Goal: Task Accomplishment & Management: Complete application form

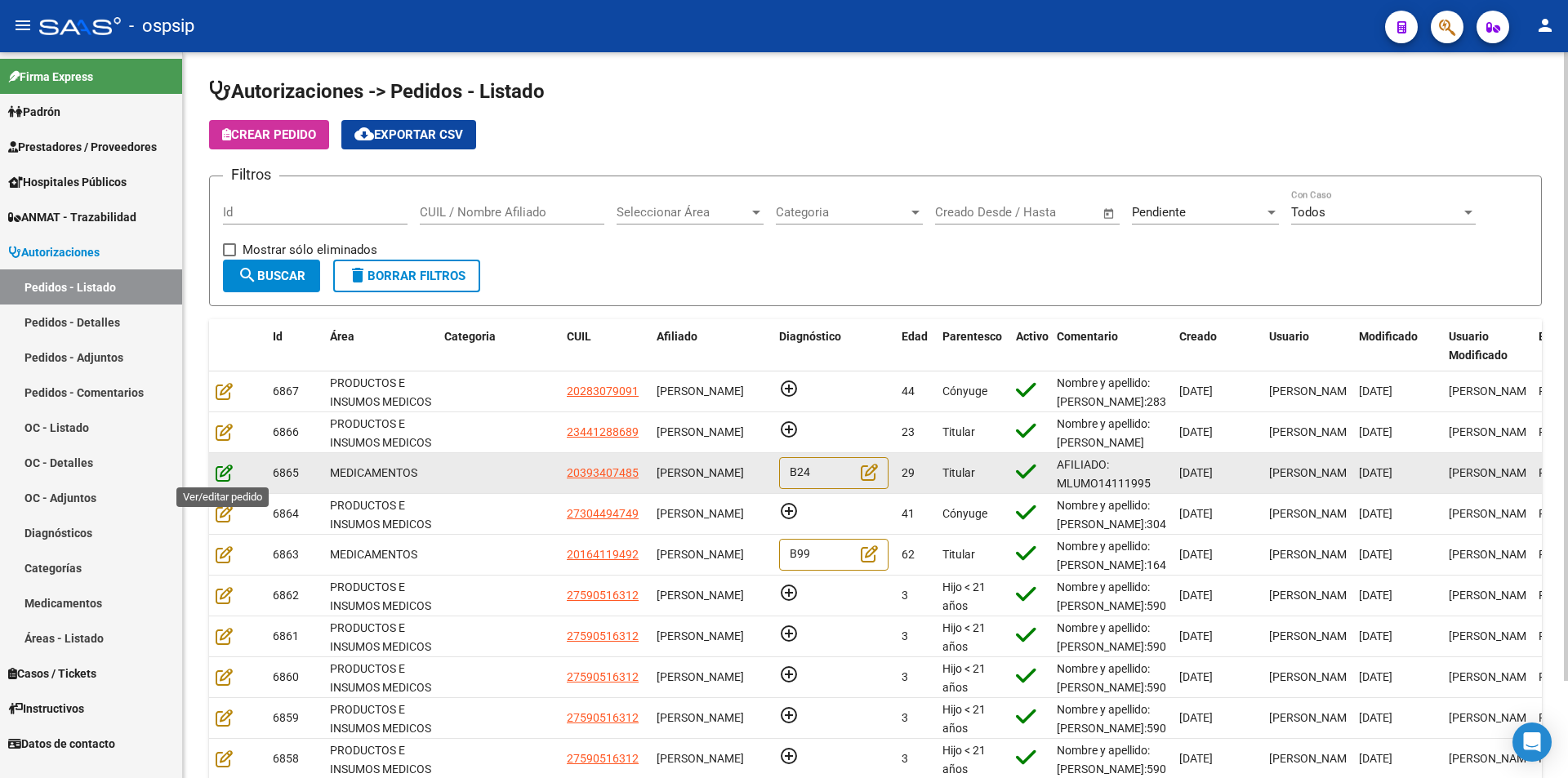
click at [223, 473] on icon at bounding box center [224, 473] width 17 height 18
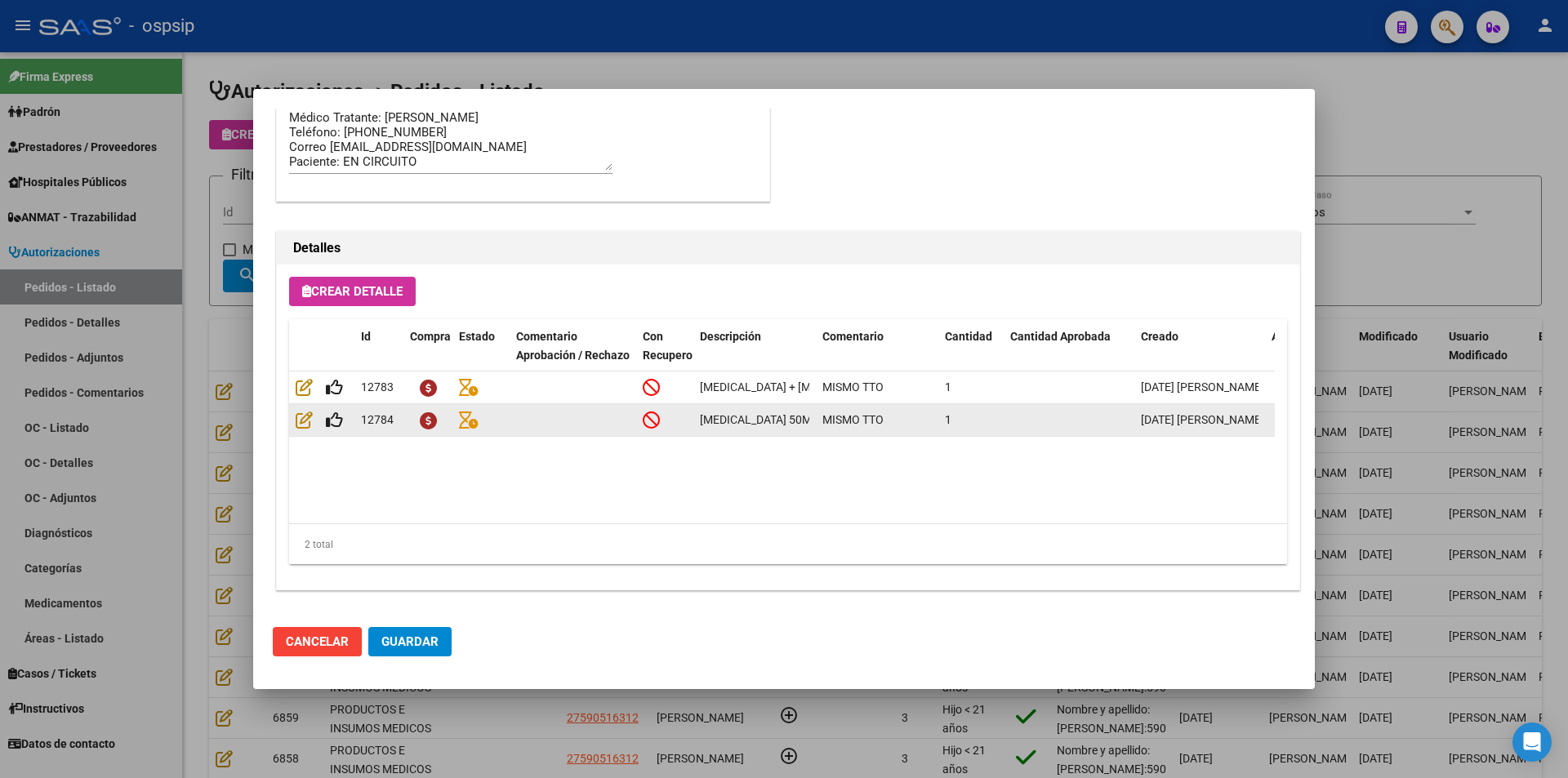
scroll to position [1043, 0]
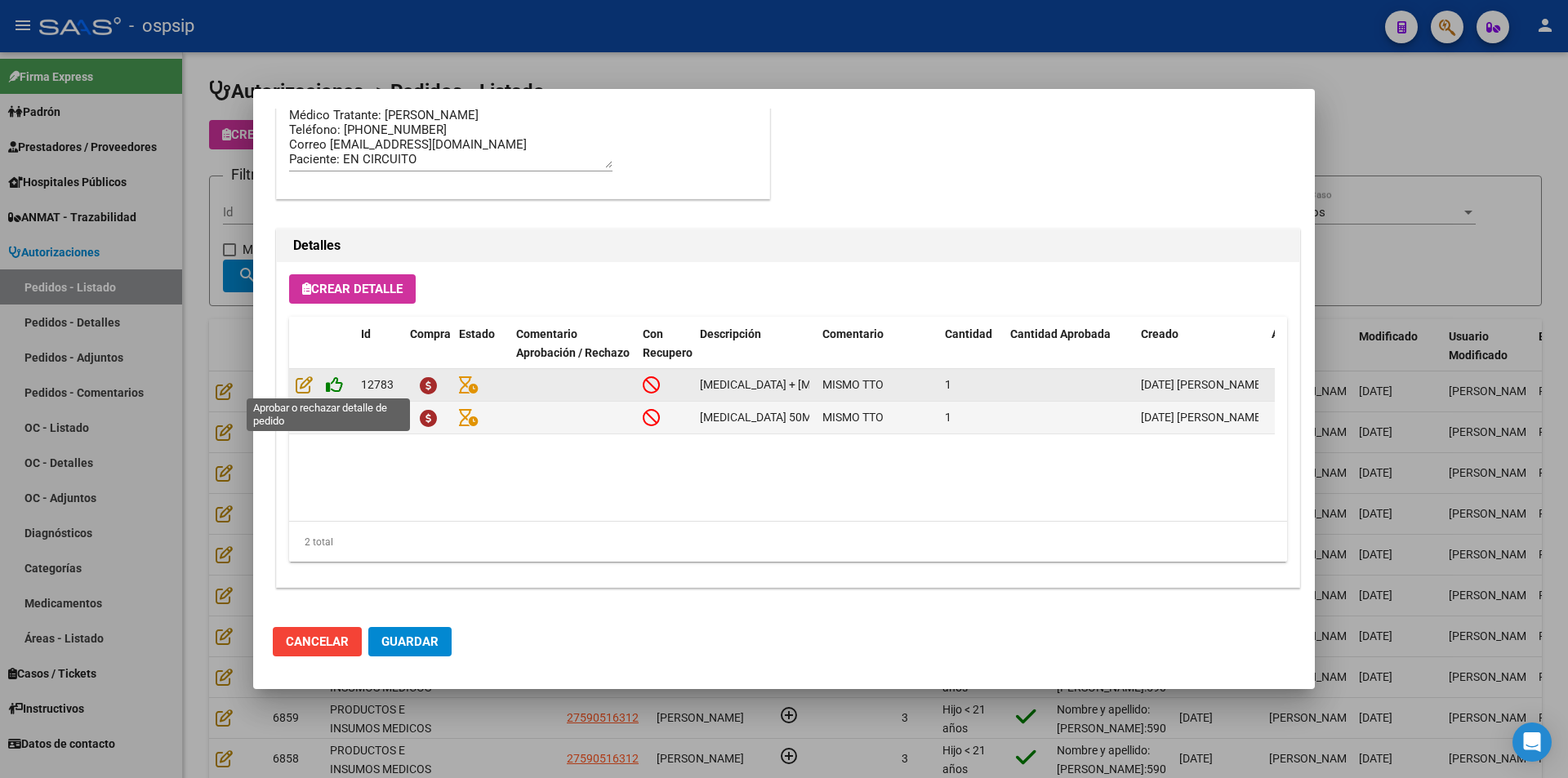
click at [336, 379] on icon at bounding box center [334, 385] width 17 height 18
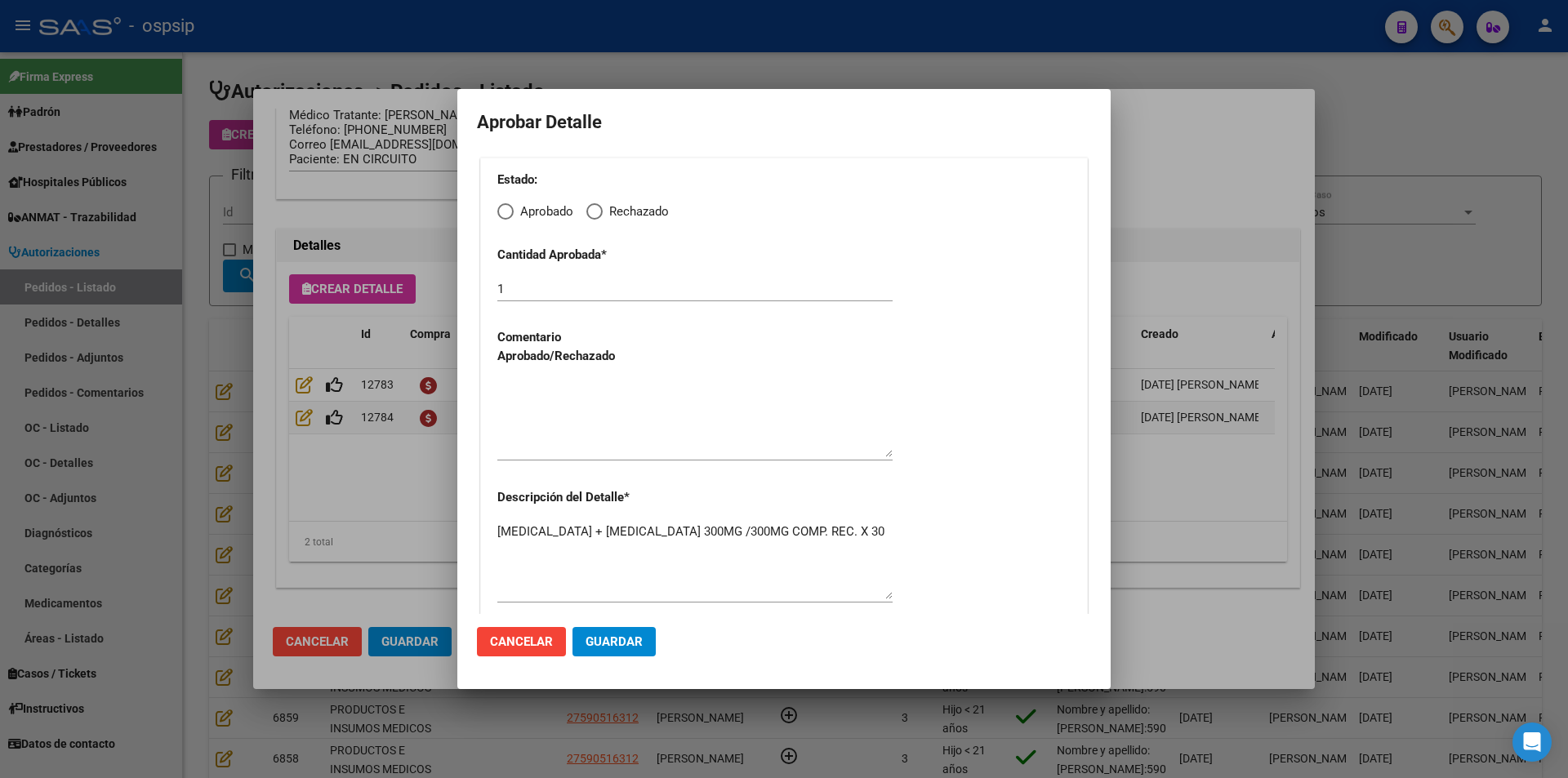
click at [503, 206] on span "Elija una opción" at bounding box center [505, 211] width 16 height 16
click at [503, 206] on input "Aprobado" at bounding box center [505, 211] width 16 height 16
radio input "true"
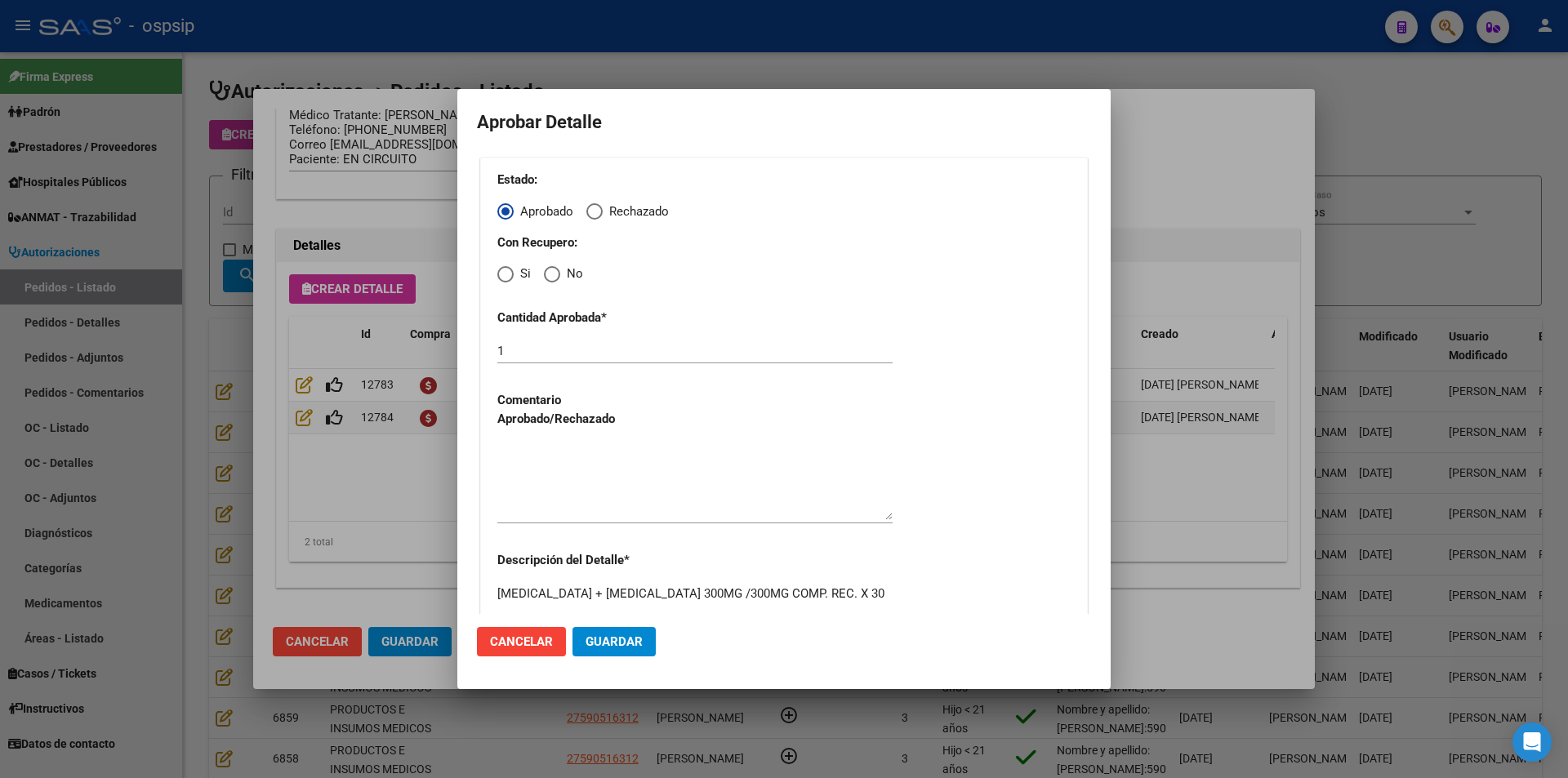
click at [506, 274] on span "Elija una opción" at bounding box center [505, 275] width 16 height 16
click at [506, 274] on input "Si" at bounding box center [505, 275] width 16 height 16
radio input "true"
click at [556, 464] on textarea at bounding box center [694, 481] width 395 height 76
click at [601, 648] on span "Guardar" at bounding box center [614, 641] width 57 height 15
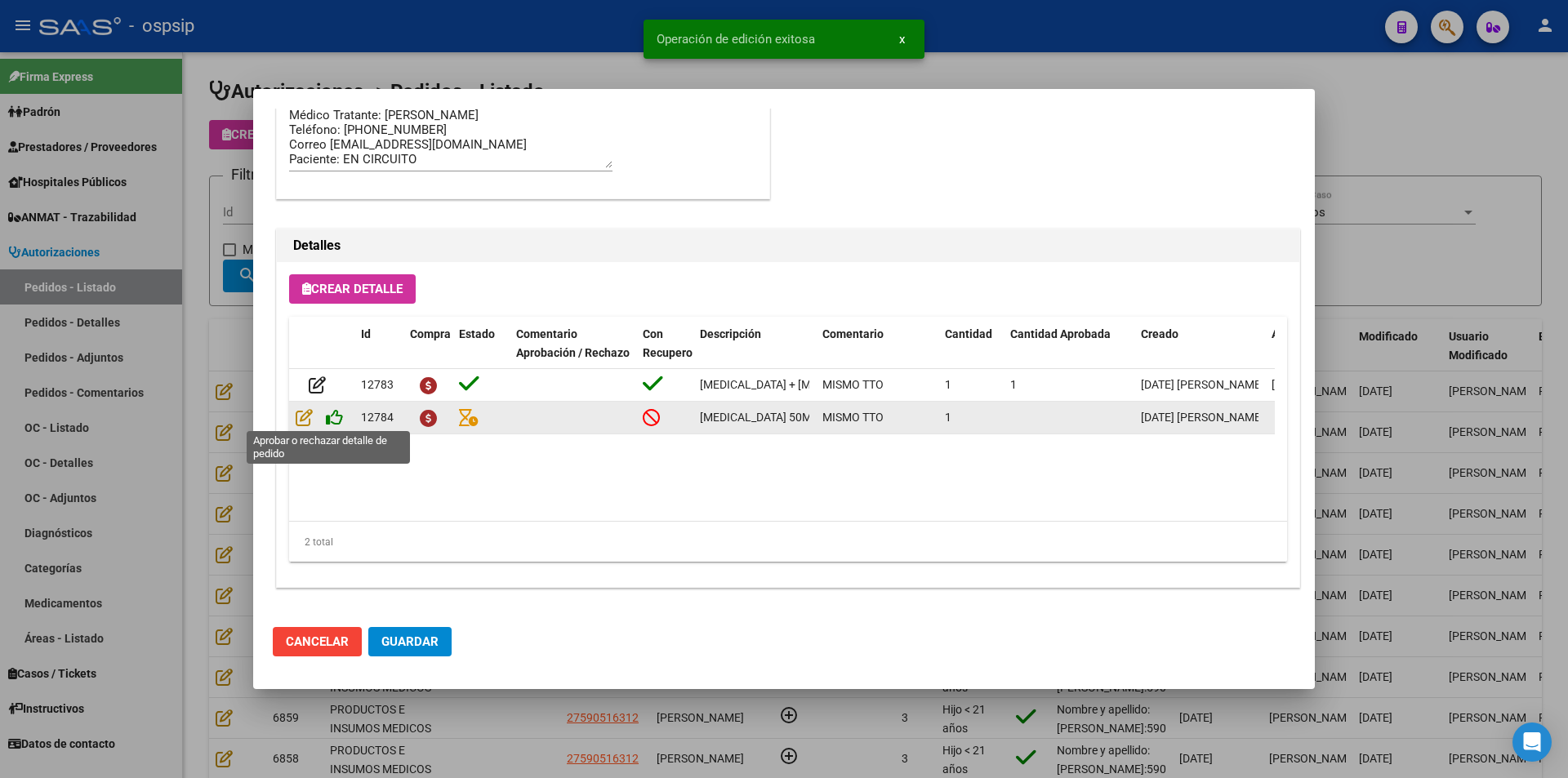
click at [338, 419] on icon at bounding box center [334, 417] width 17 height 18
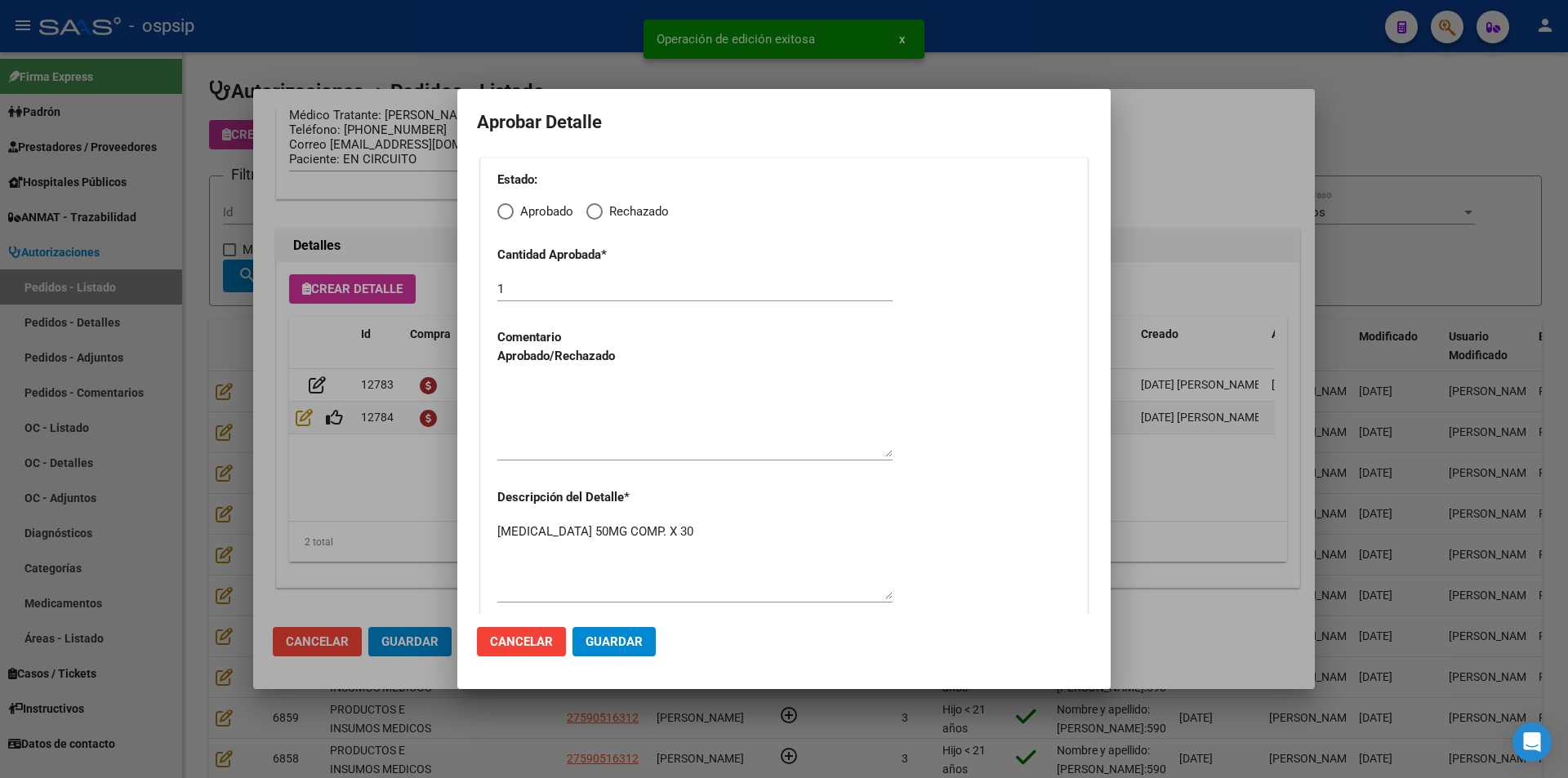
click at [508, 211] on span "Elija una opción" at bounding box center [505, 211] width 16 height 16
click at [508, 211] on input "Aprobado" at bounding box center [505, 211] width 16 height 16
radio input "true"
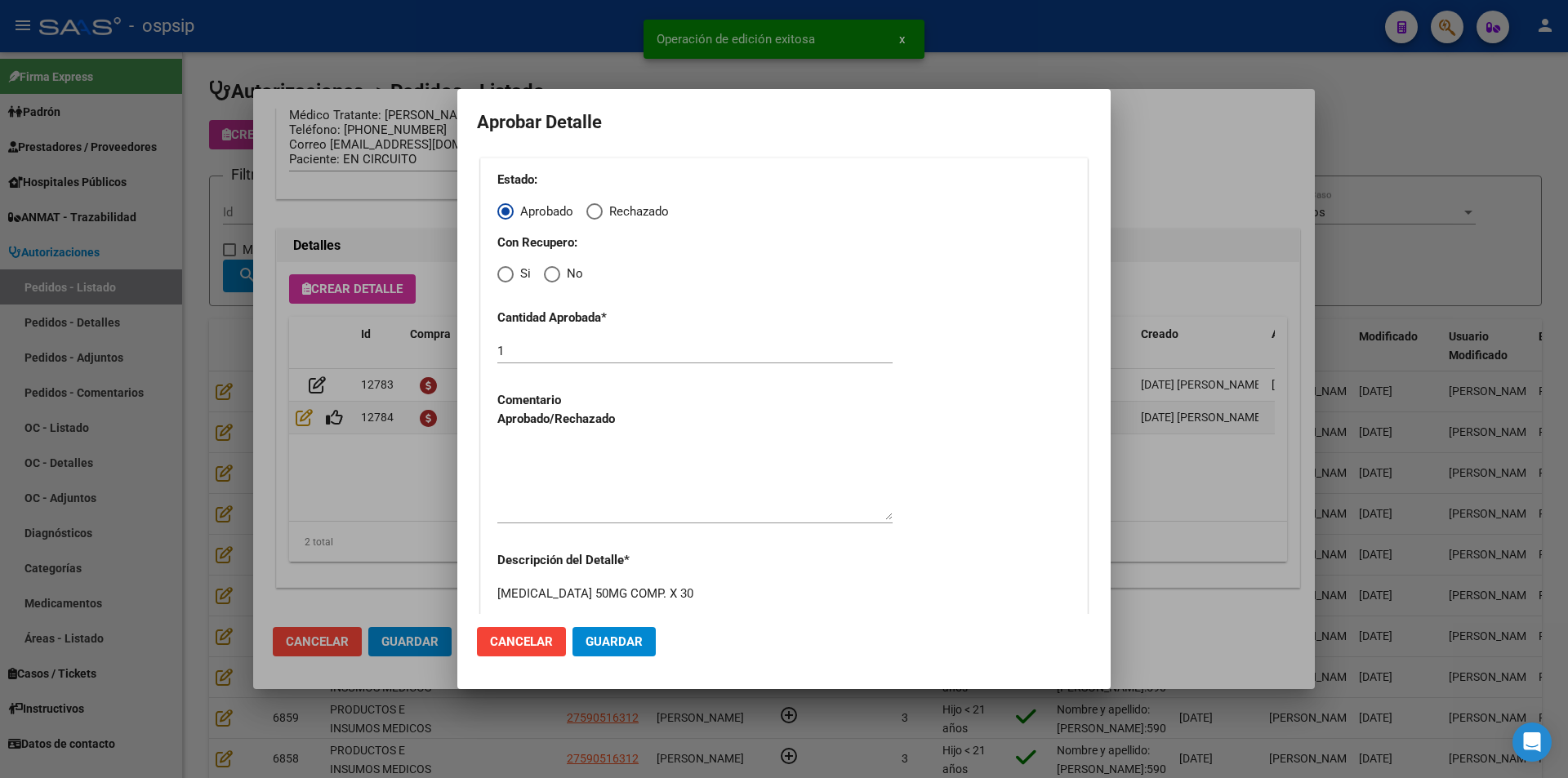
drag, startPoint x: 506, startPoint y: 271, endPoint x: 513, endPoint y: 314, distance: 43.6
click at [506, 274] on span "Elija una opción" at bounding box center [505, 275] width 16 height 16
click at [506, 274] on input "Si" at bounding box center [505, 275] width 16 height 16
radio input "true"
drag, startPoint x: 559, startPoint y: 451, endPoint x: 570, endPoint y: 466, distance: 18.6
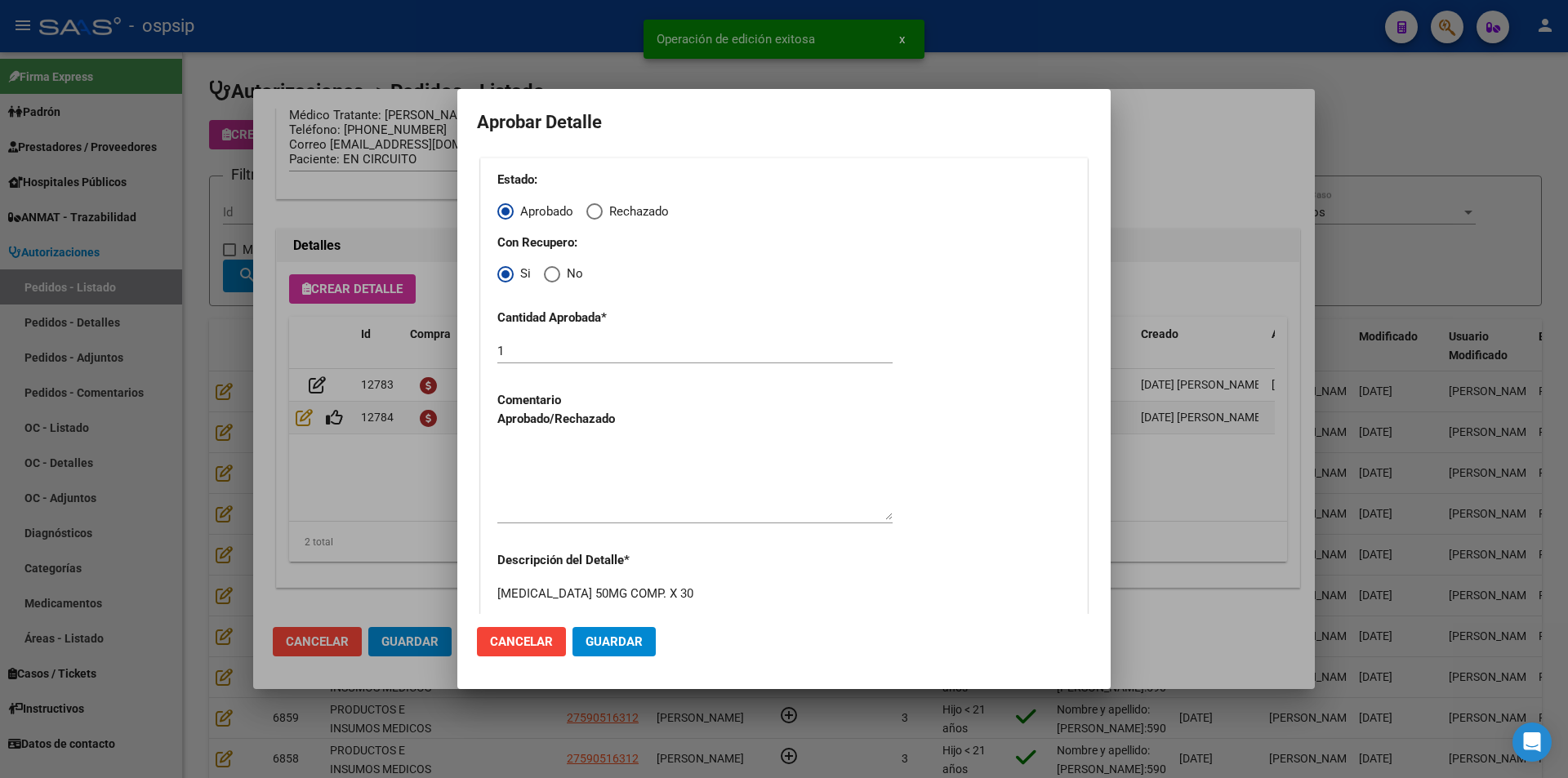
click at [567, 462] on textarea at bounding box center [694, 481] width 395 height 76
drag, startPoint x: 608, startPoint y: 640, endPoint x: 553, endPoint y: 651, distance: 56.1
click at [608, 641] on span "Guardar" at bounding box center [614, 641] width 57 height 15
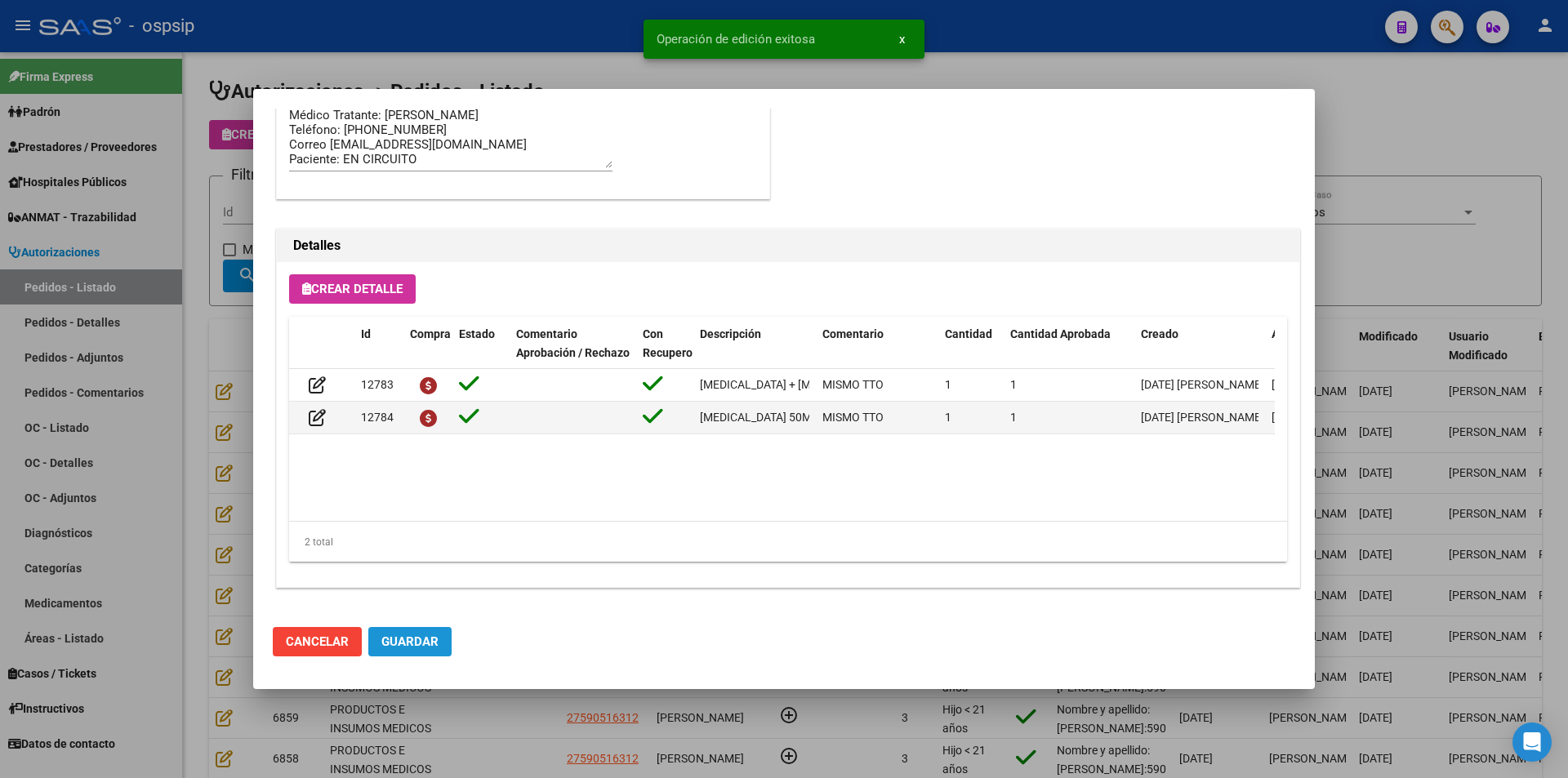
click at [420, 646] on span "Guardar" at bounding box center [409, 641] width 57 height 15
drag, startPoint x: 486, startPoint y: 729, endPoint x: 456, endPoint y: 720, distance: 31.3
click at [486, 729] on div at bounding box center [784, 389] width 1568 height 778
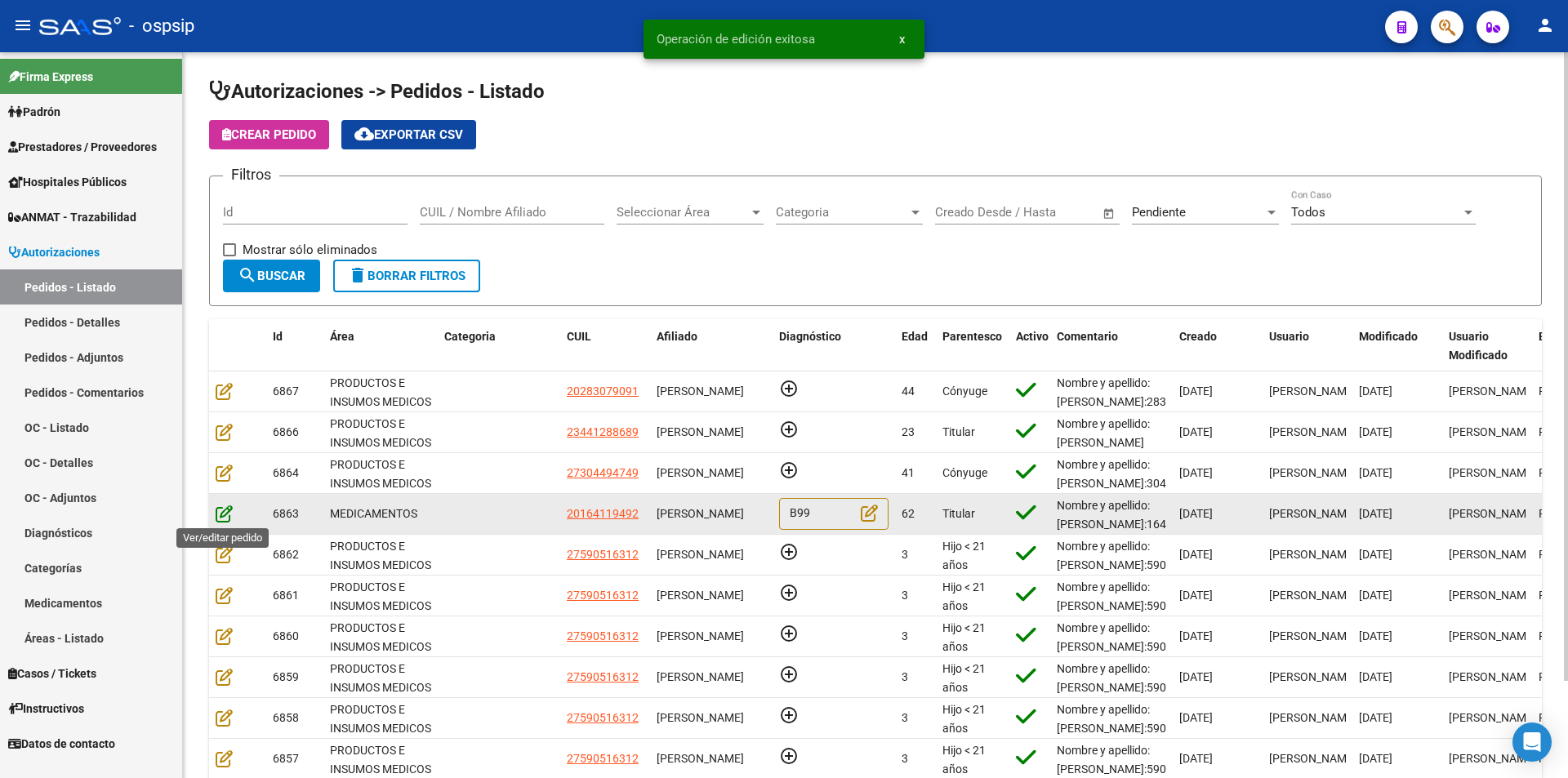
click at [220, 510] on icon at bounding box center [224, 513] width 17 height 18
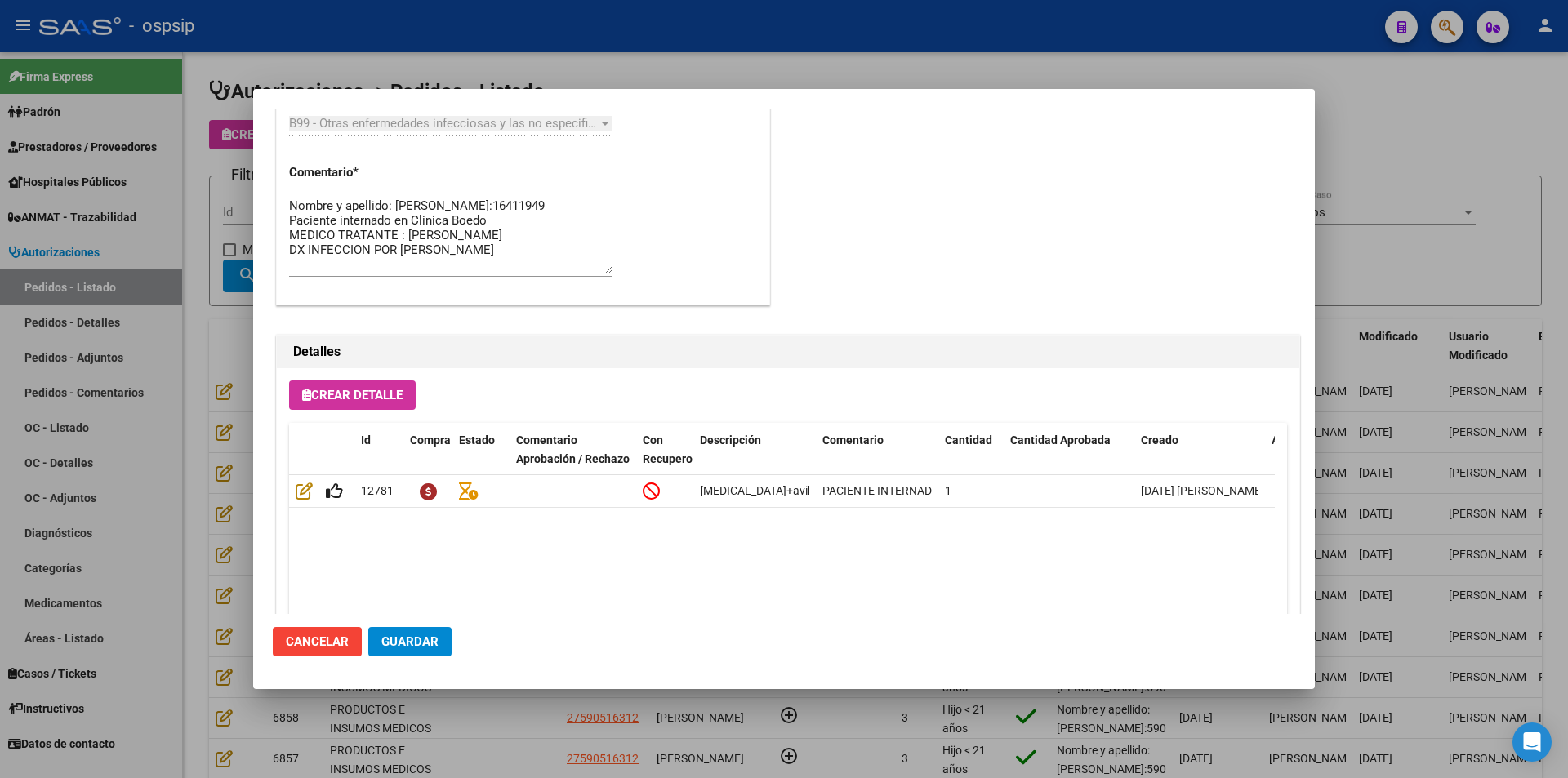
scroll to position [1386, 0]
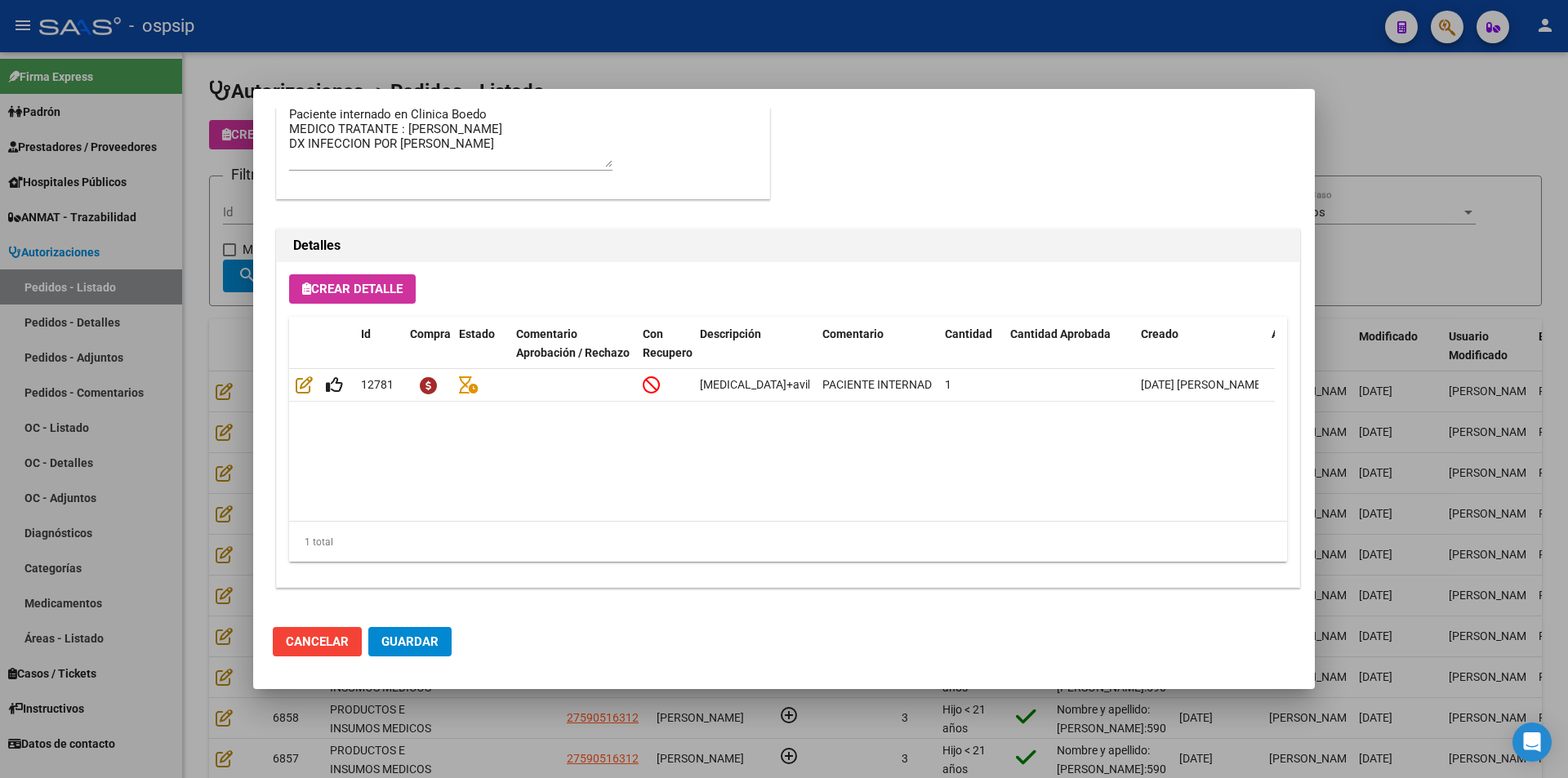
click at [449, 703] on div at bounding box center [784, 389] width 1568 height 778
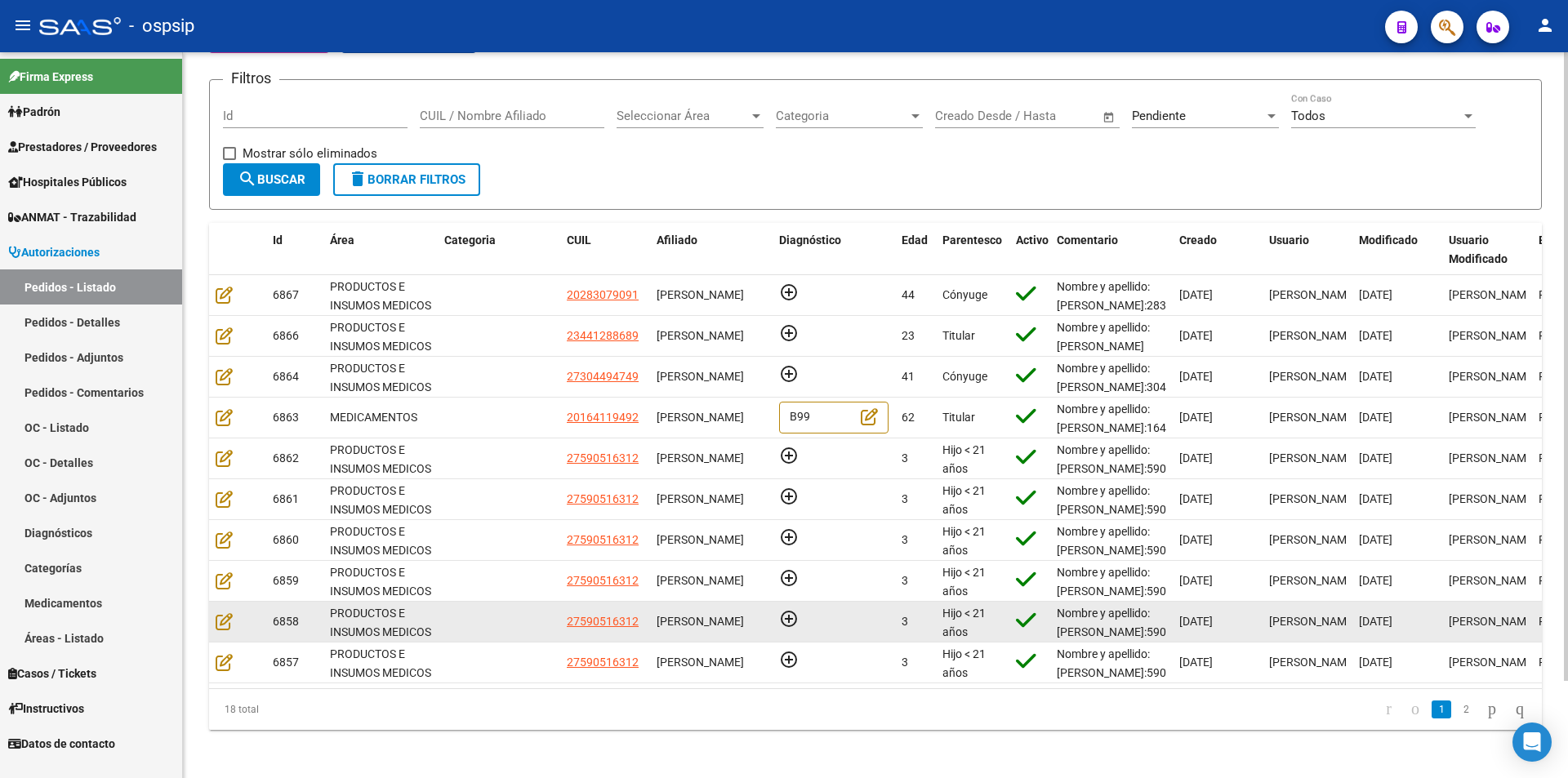
scroll to position [113, 0]
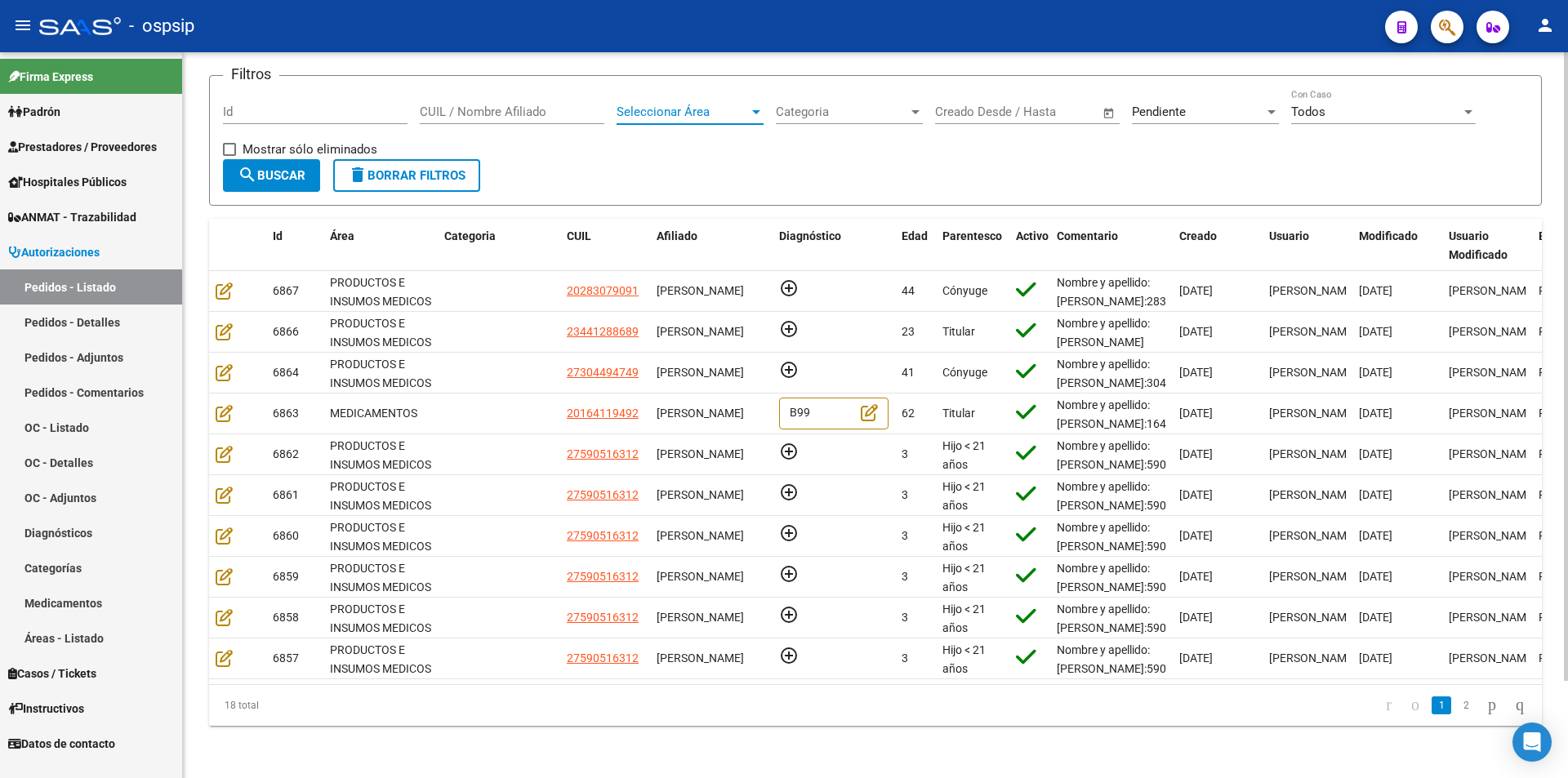
click at [751, 105] on div at bounding box center [756, 112] width 15 height 13
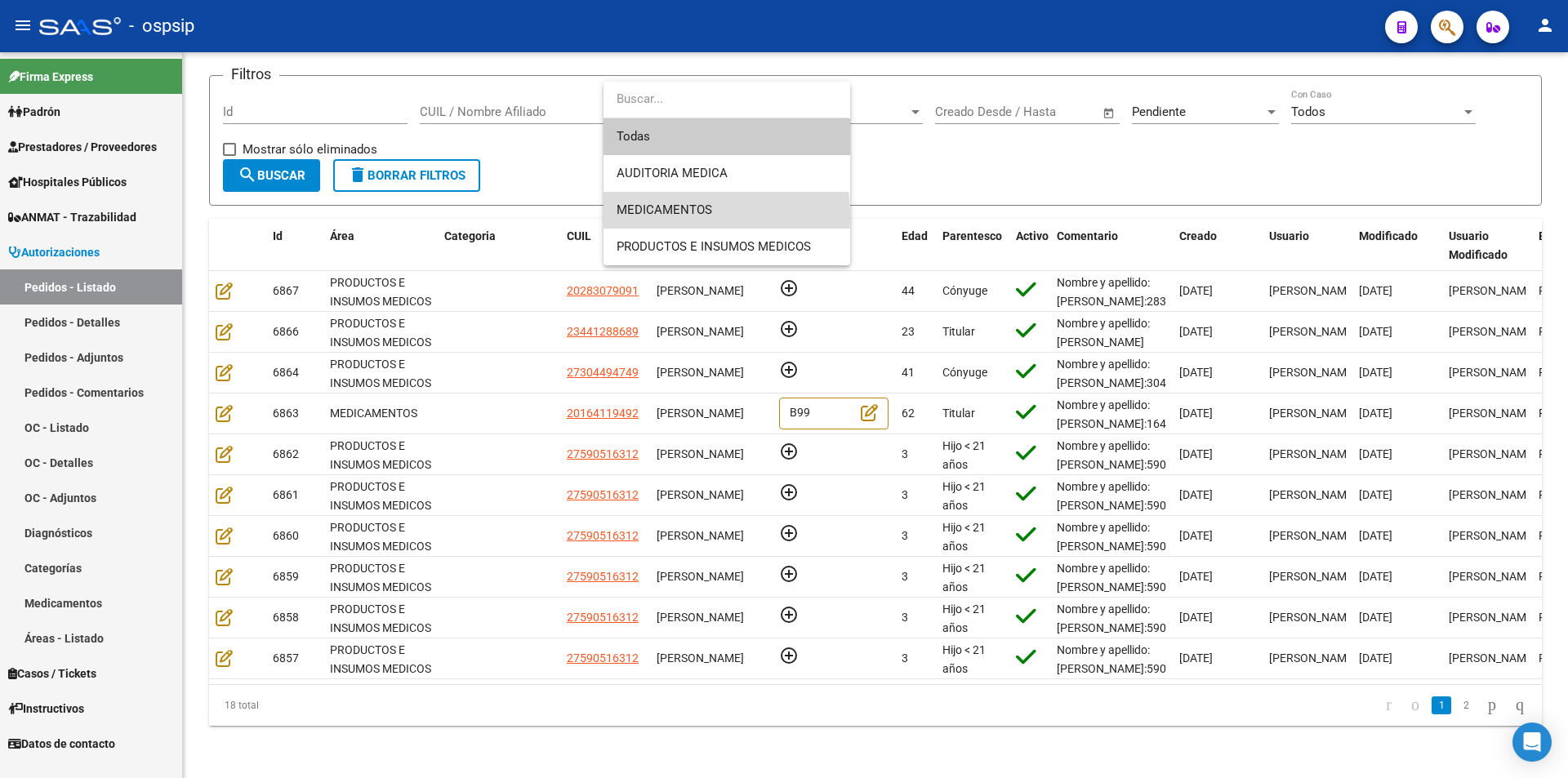
click at [674, 218] on span "MEDICAMENTOS" at bounding box center [726, 210] width 220 height 37
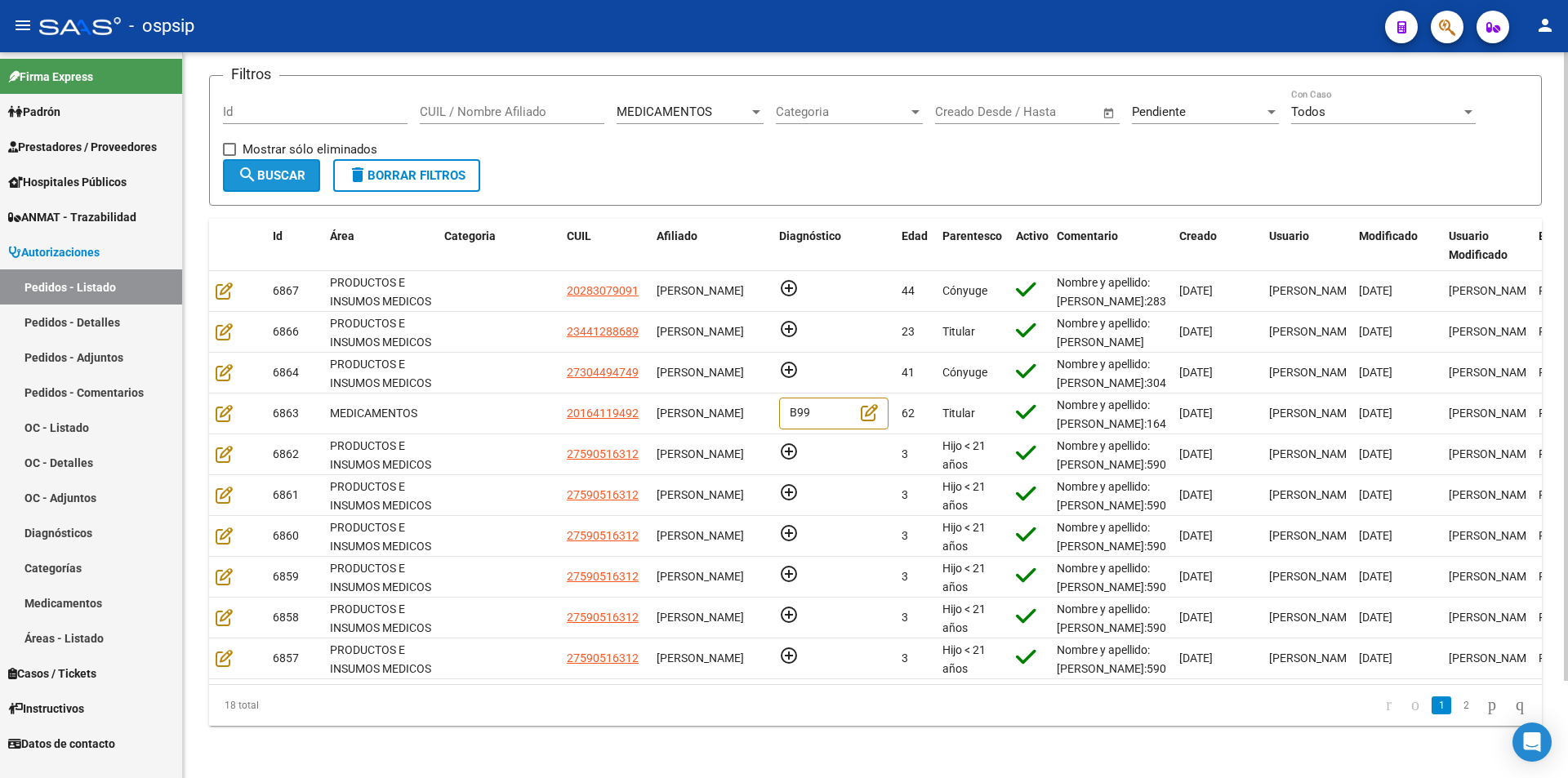
click at [285, 168] on span "search Buscar" at bounding box center [271, 175] width 67 height 15
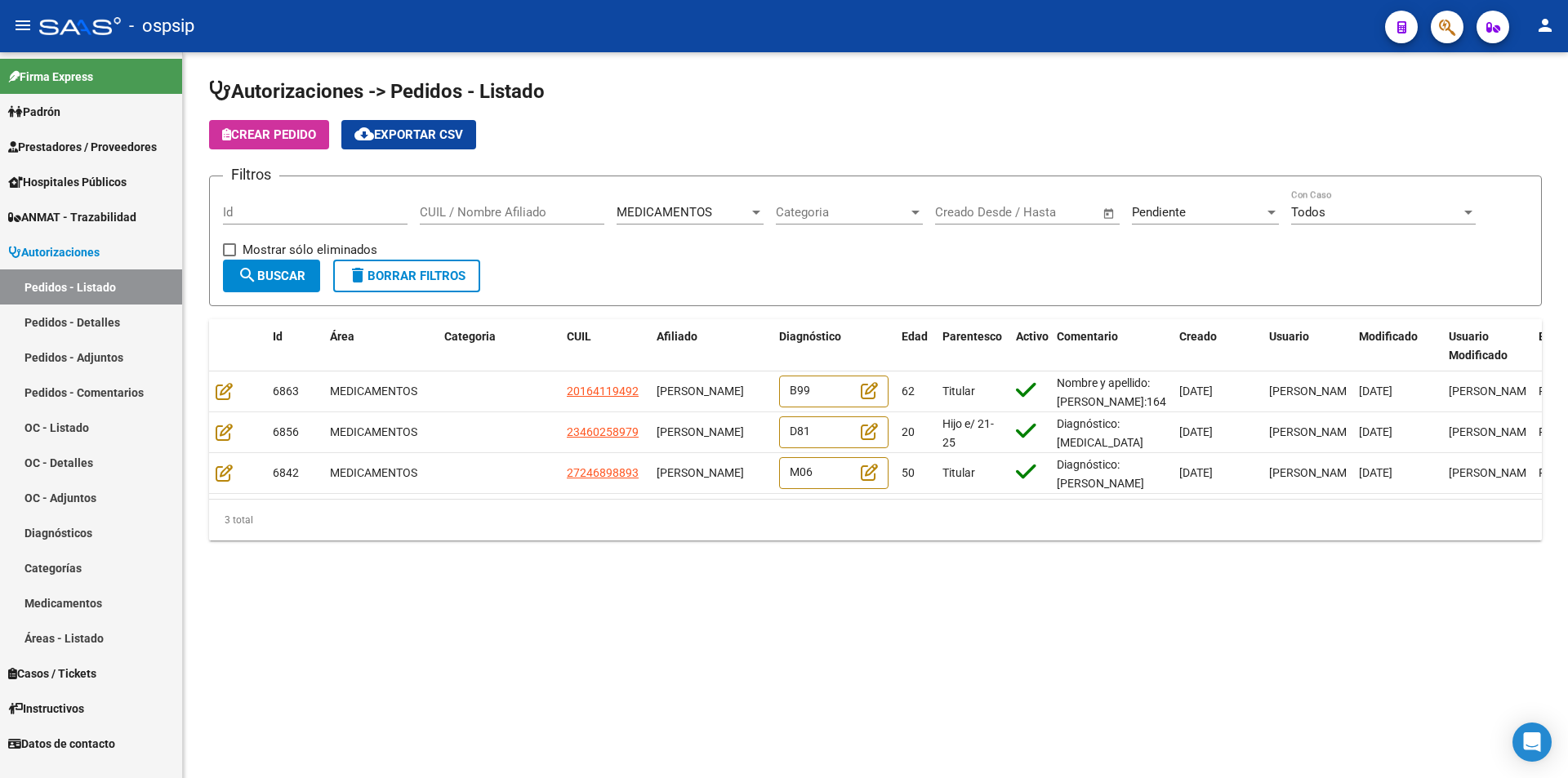
scroll to position [0, 0]
